Goal: Task Accomplishment & Management: Manage account settings

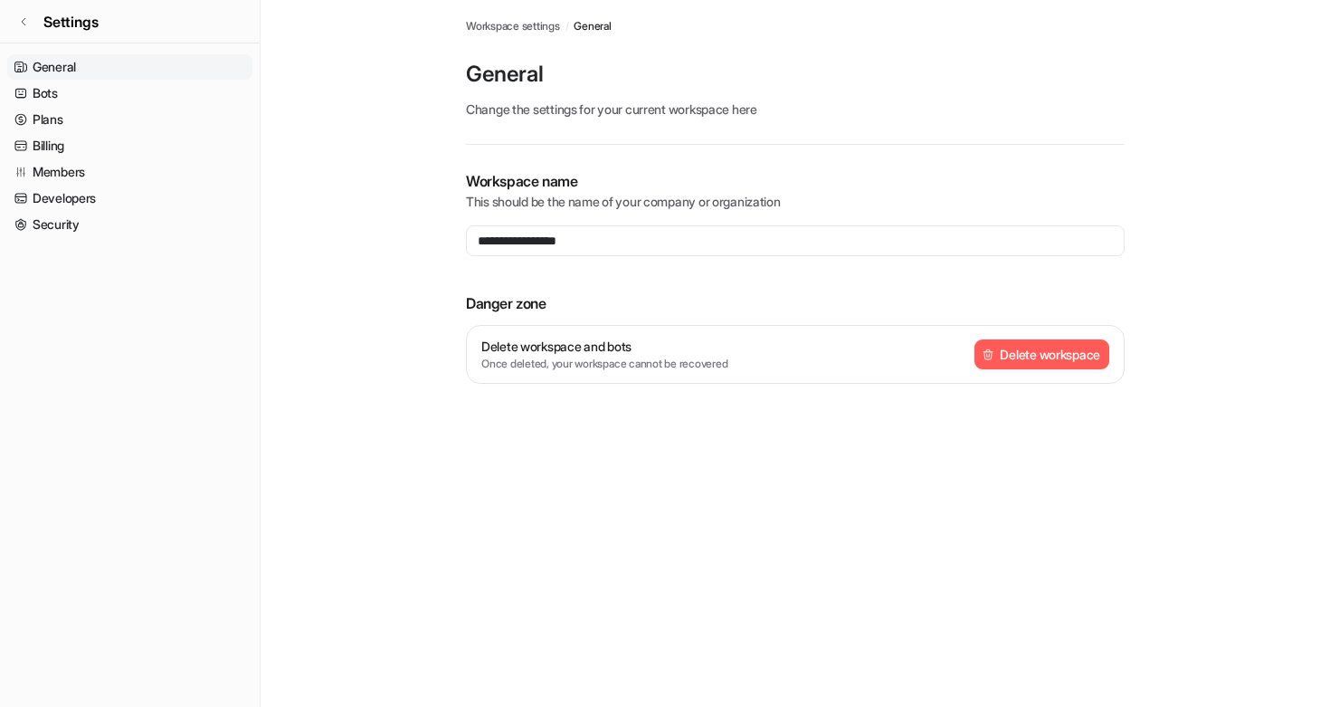
click at [1028, 354] on button "Delete workspace" at bounding box center [1041, 354] width 135 height 30
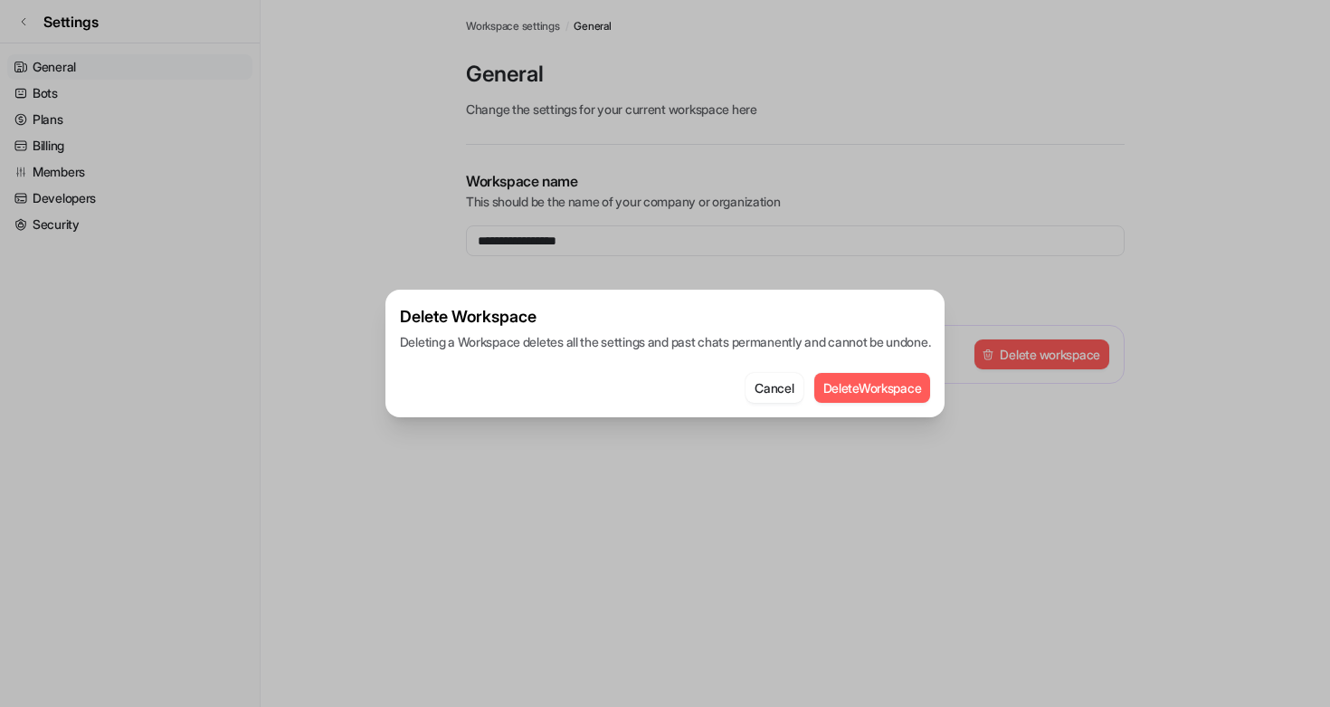
click at [897, 403] on div "Delete Workspace Deleting a Workspace deletes all the settings and past chats p…" at bounding box center [665, 353] width 560 height 128
click at [887, 392] on button "Delete Workspace" at bounding box center [872, 388] width 117 height 30
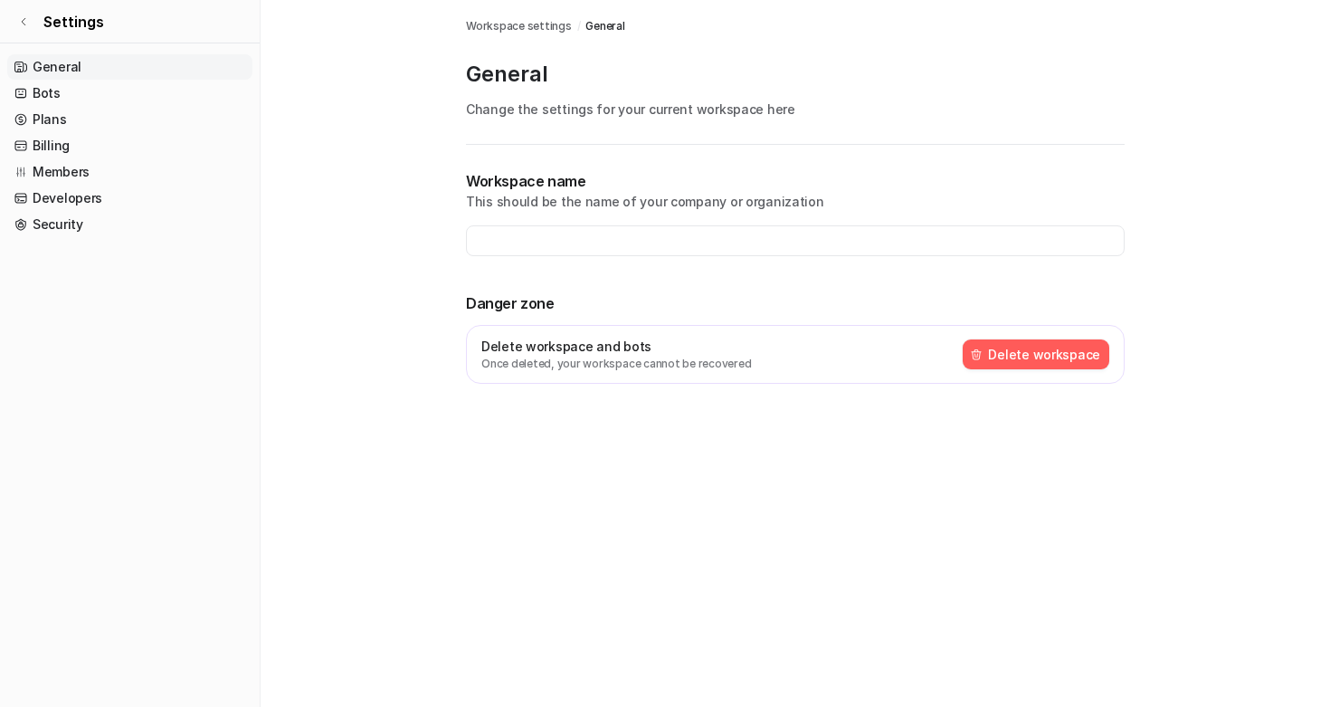
type input "**********"
click at [75, 119] on link "Plans" at bounding box center [129, 119] width 245 height 25
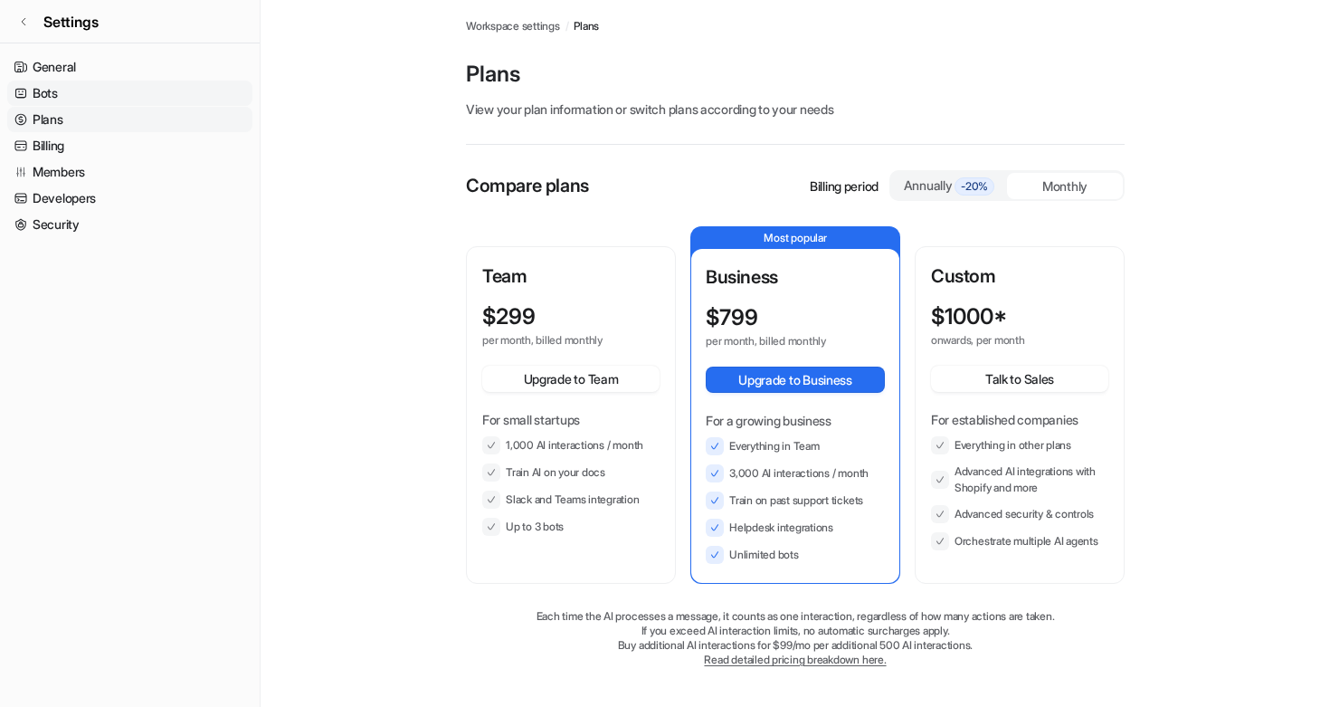
click at [49, 92] on link "Bots" at bounding box center [129, 93] width 245 height 25
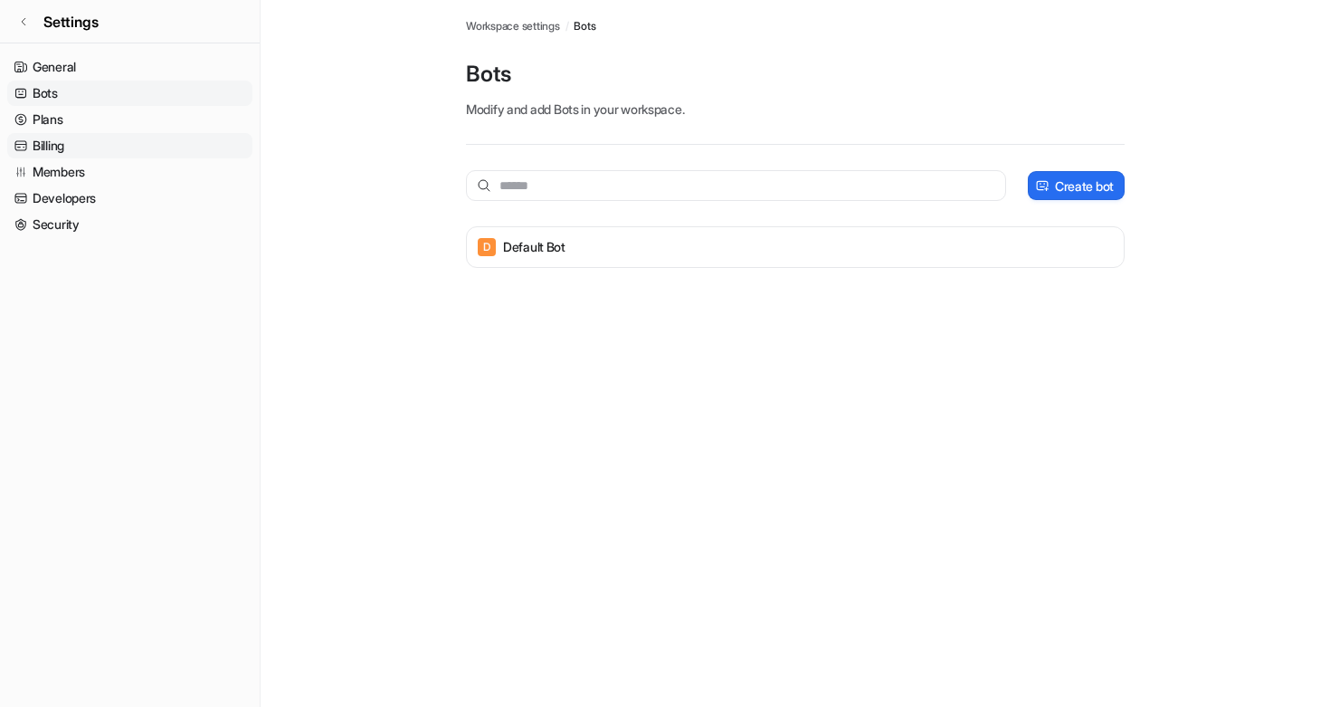
click at [52, 138] on link "Billing" at bounding box center [129, 145] width 245 height 25
